Goal: Navigation & Orientation: Find specific page/section

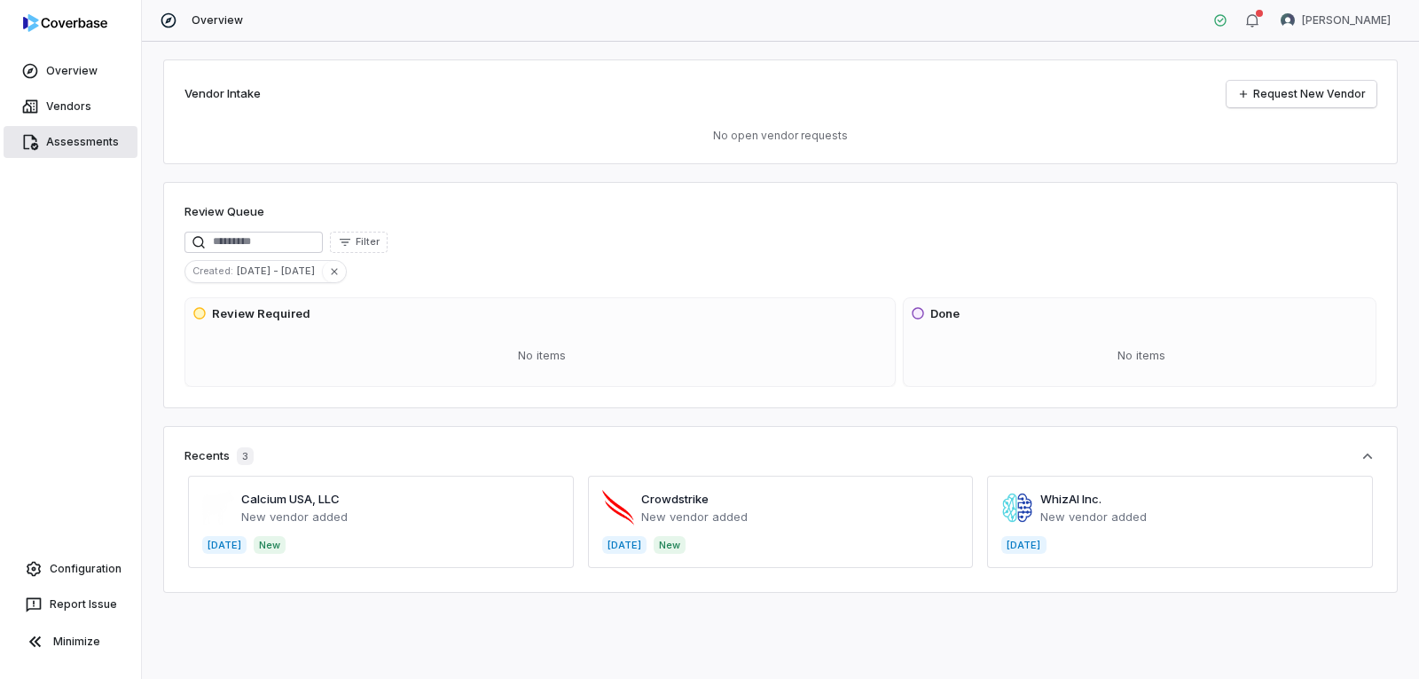
click at [51, 136] on span "Assessments" at bounding box center [82, 142] width 73 height 14
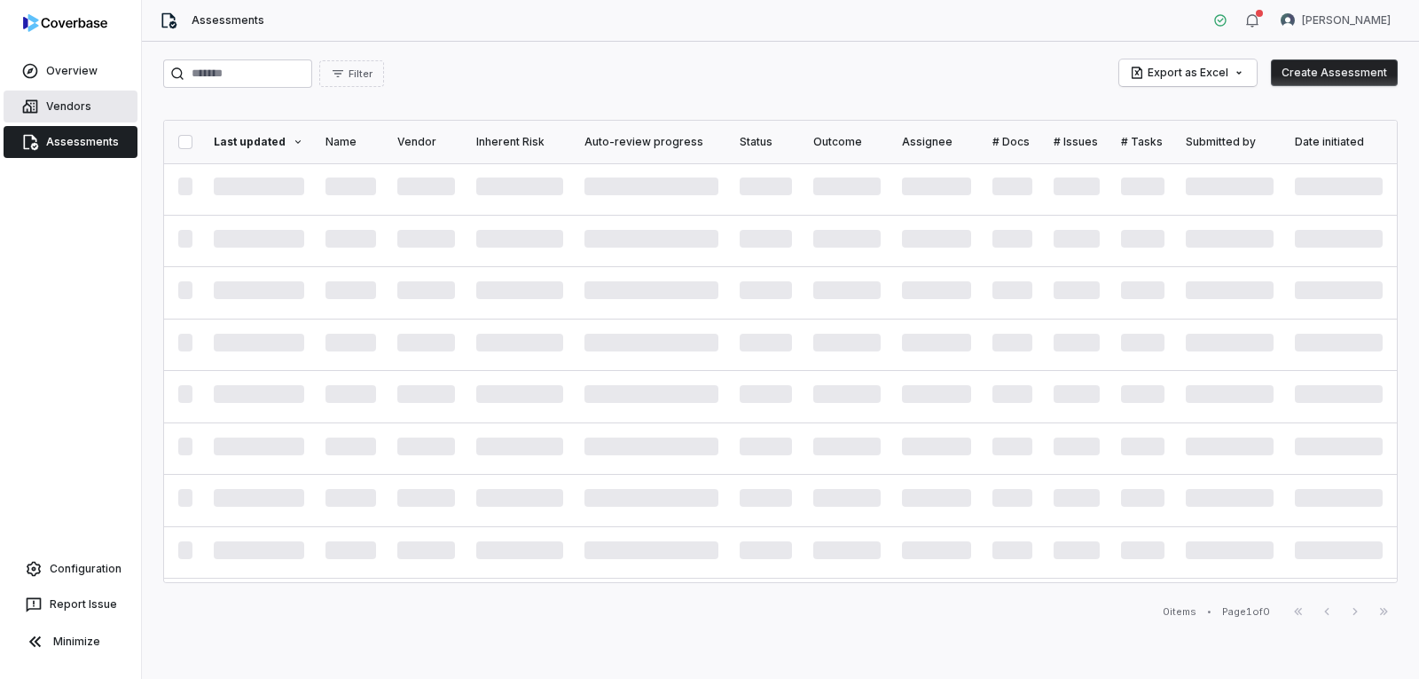
click at [94, 112] on link "Vendors" at bounding box center [71, 106] width 134 height 32
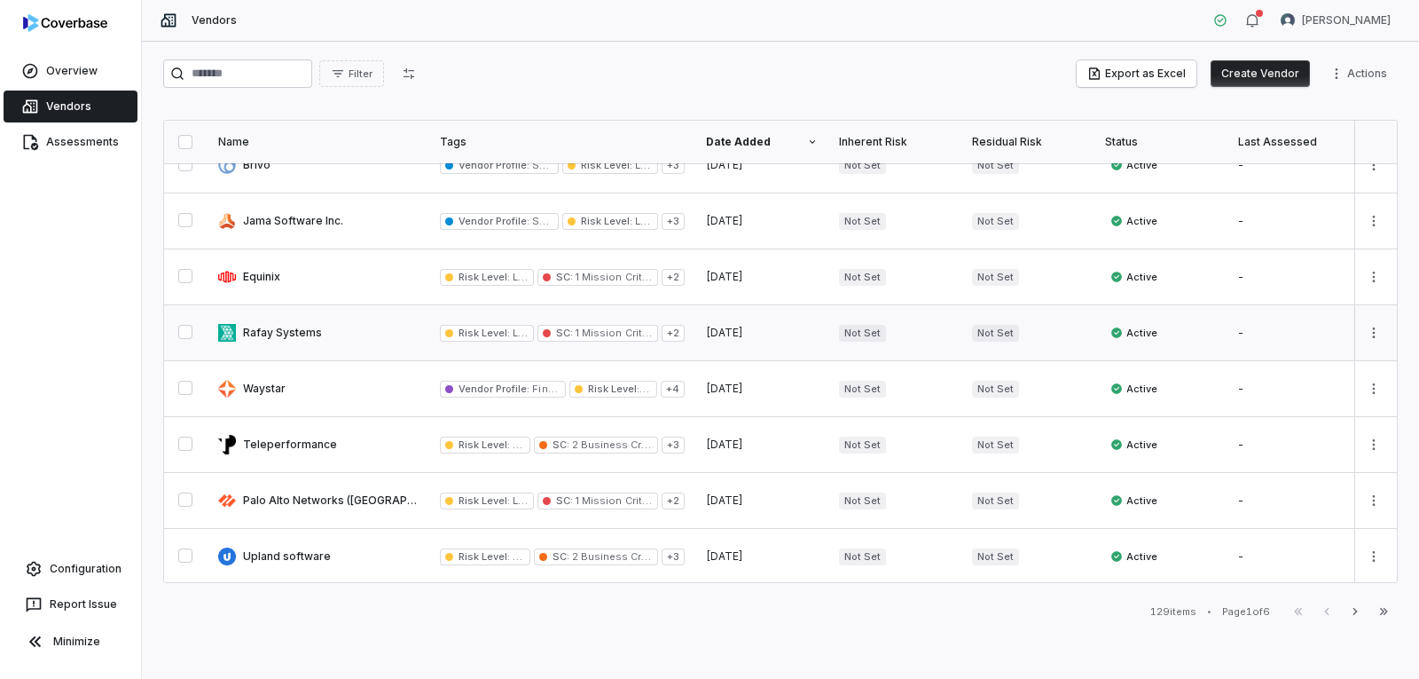
scroll to position [986, 0]
click at [106, 145] on span "Assessments" at bounding box center [82, 142] width 73 height 14
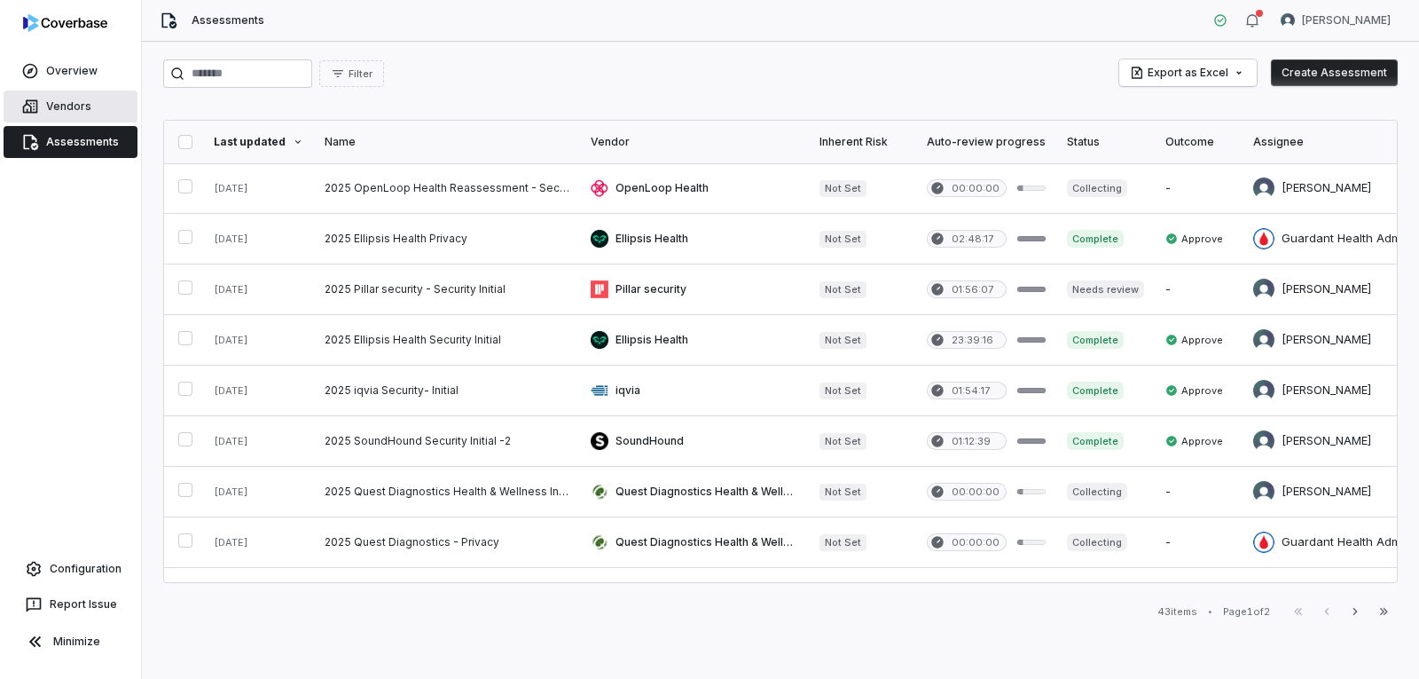
click at [75, 106] on span "Vendors" at bounding box center [68, 106] width 45 height 14
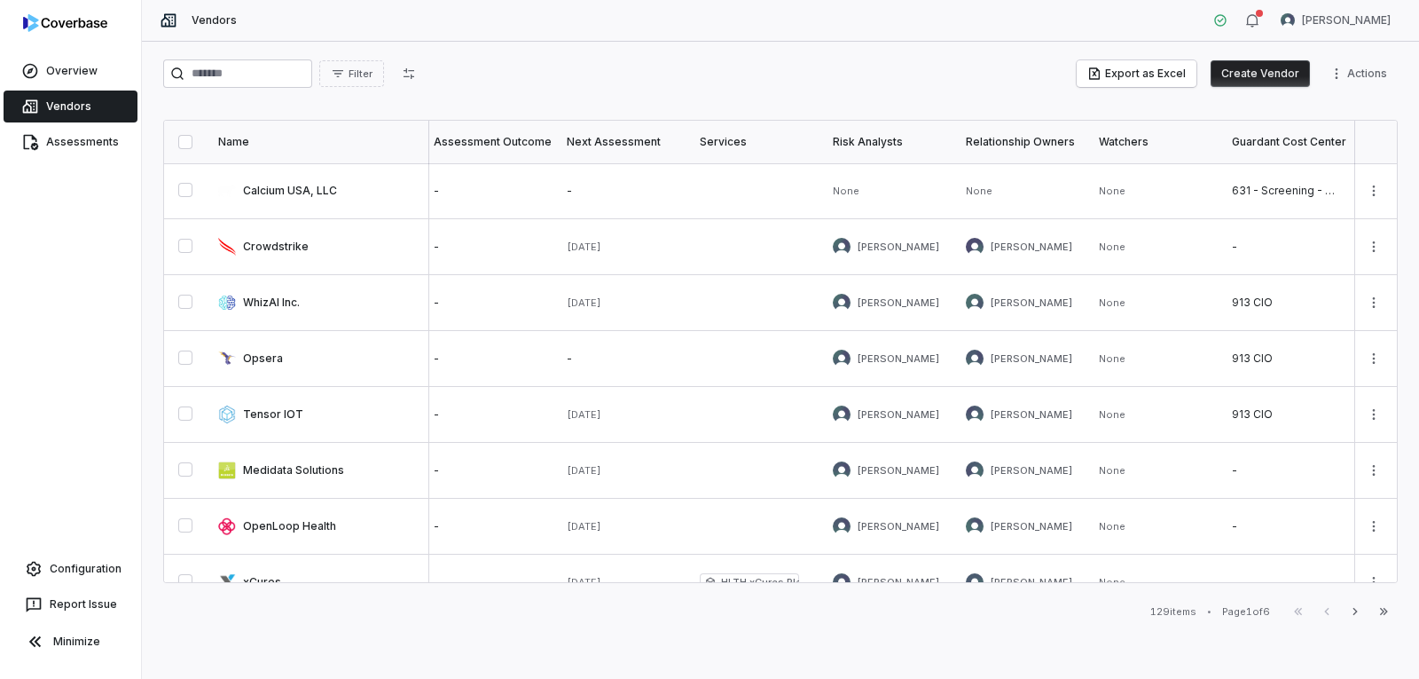
scroll to position [0, 622]
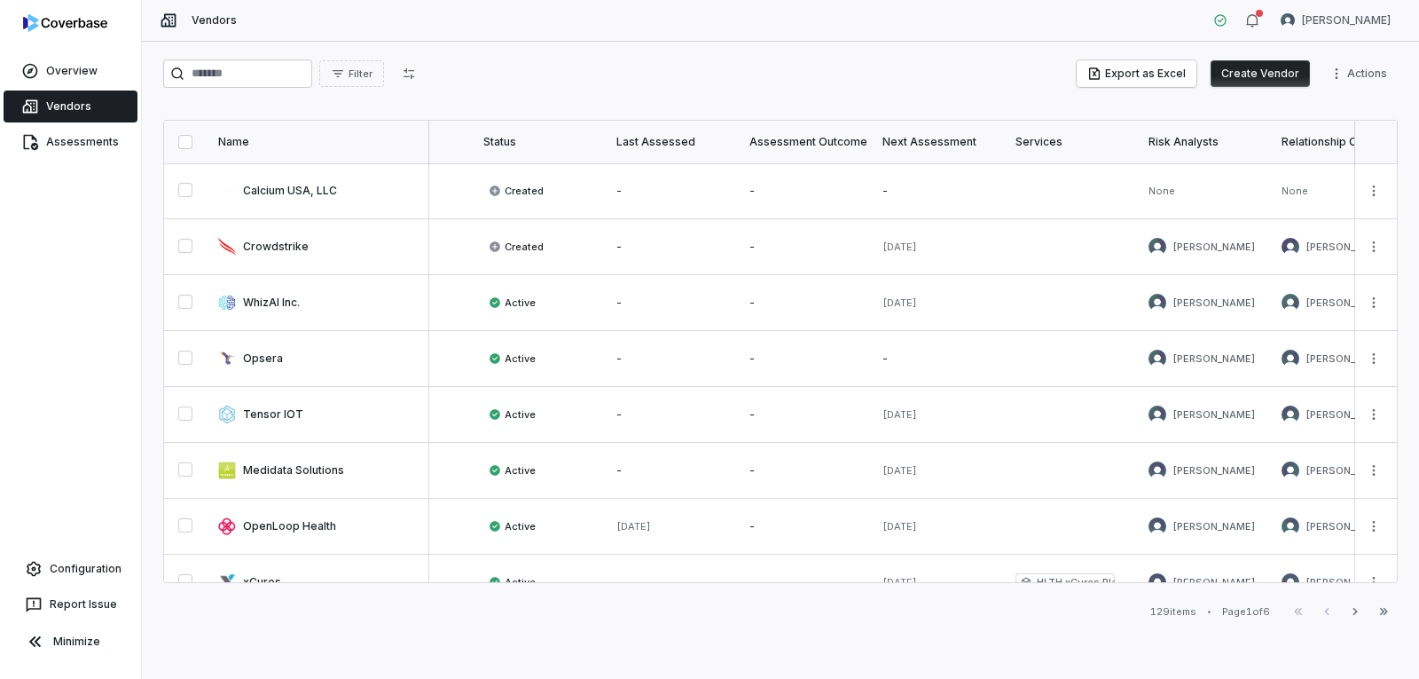
drag, startPoint x: 779, startPoint y: 613, endPoint x: 766, endPoint y: 613, distance: 12.4
click at [779, 613] on div "129 items • Page 1 of 6 First Page Previous Next Last Page" at bounding box center [780, 611] width 1235 height 21
click at [919, 601] on div "129 items • Page 1 of 6 First Page Previous Next Last Page" at bounding box center [780, 611] width 1235 height 21
